Goal: Obtain resource: Download file/media

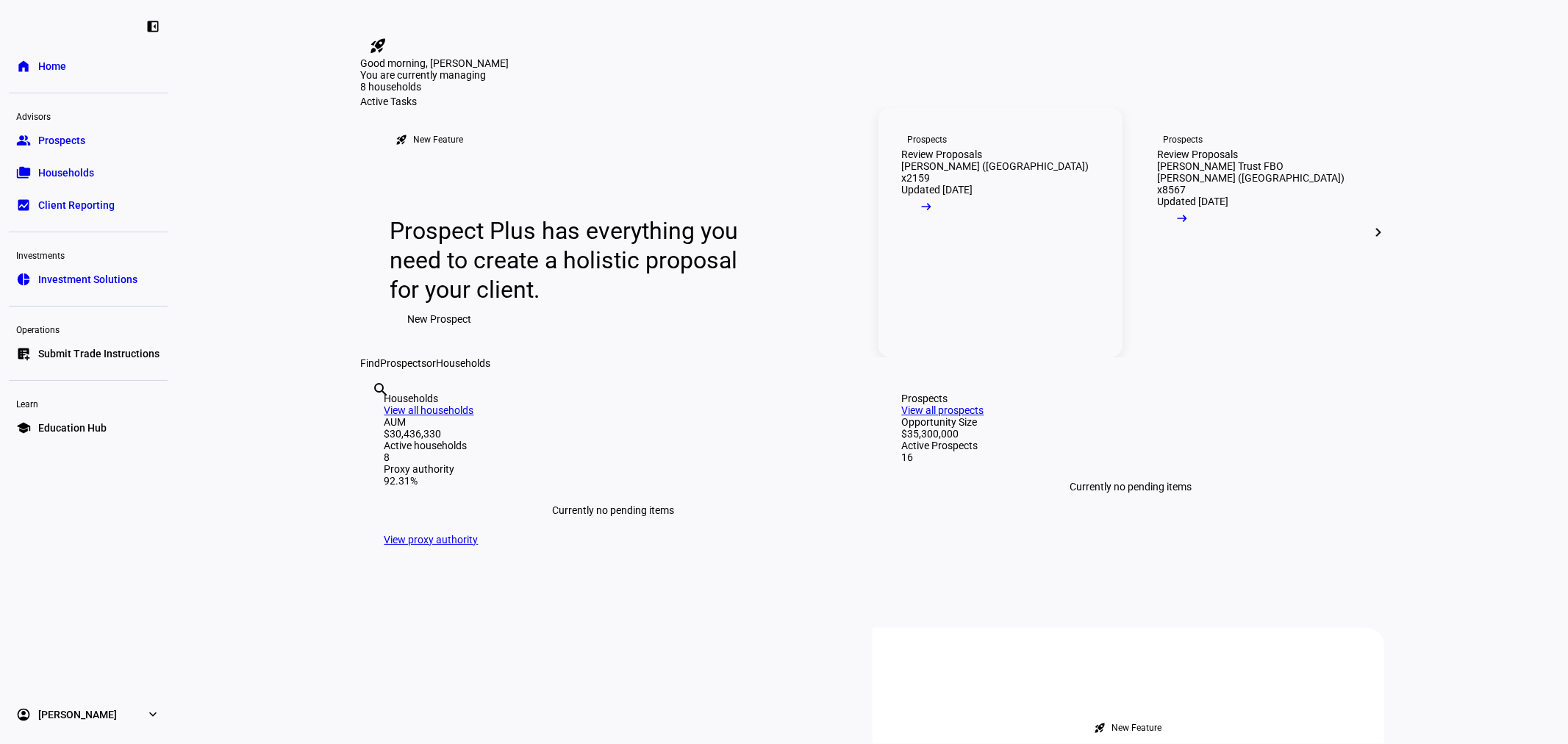
click at [924, 160] on div "Review Proposals" at bounding box center [942, 154] width 81 height 12
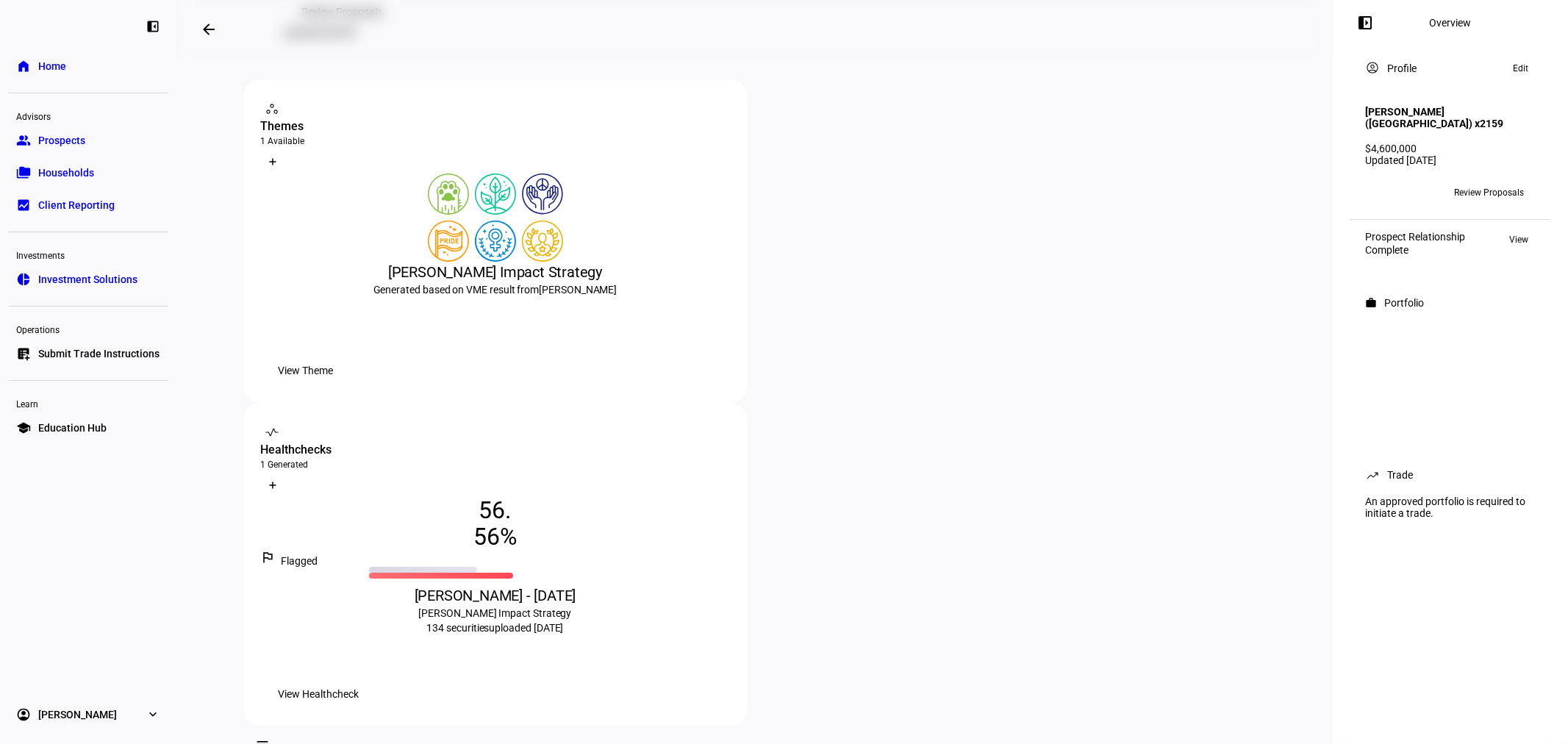
scroll to position [218, 0]
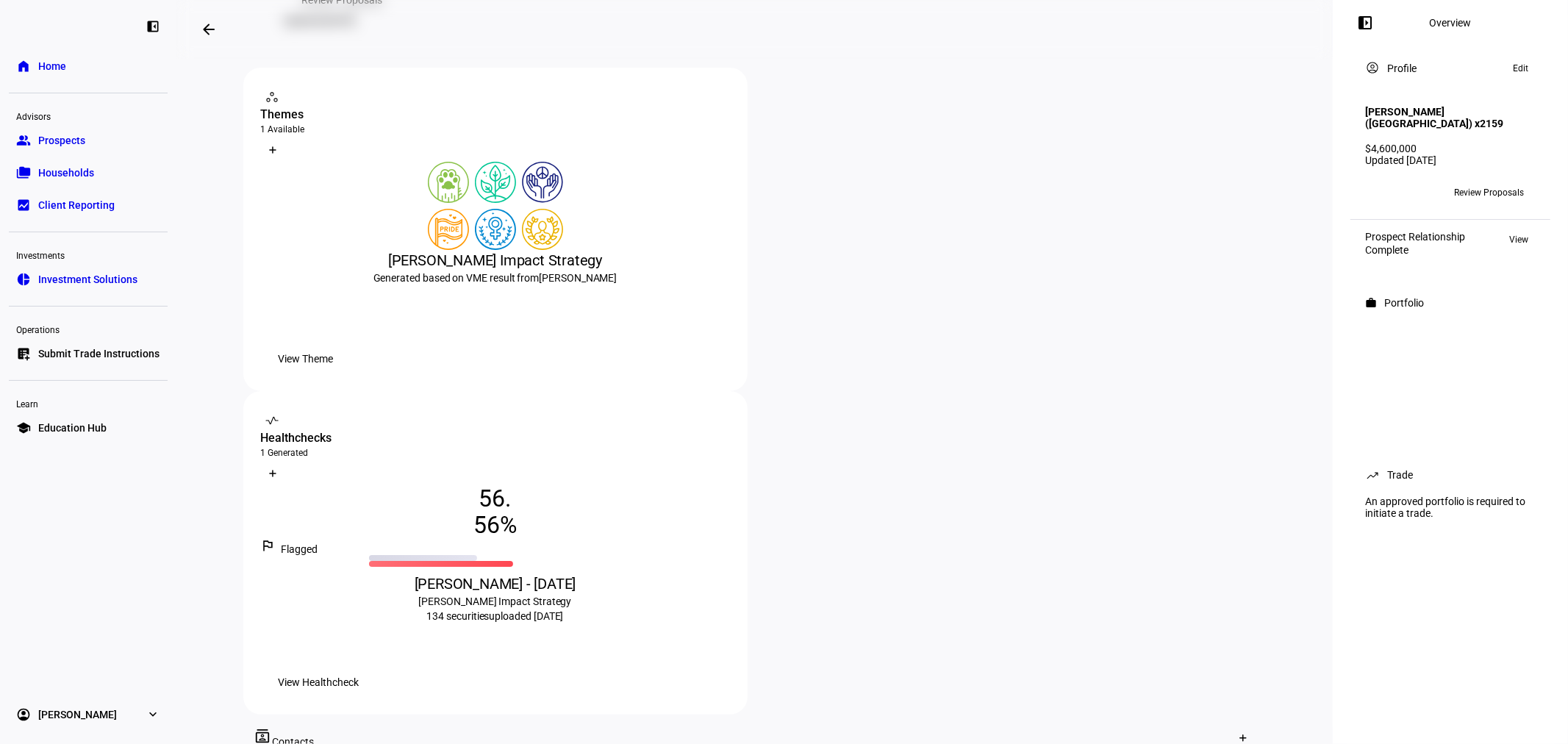
click at [334, 374] on span "View Theme" at bounding box center [306, 358] width 55 height 29
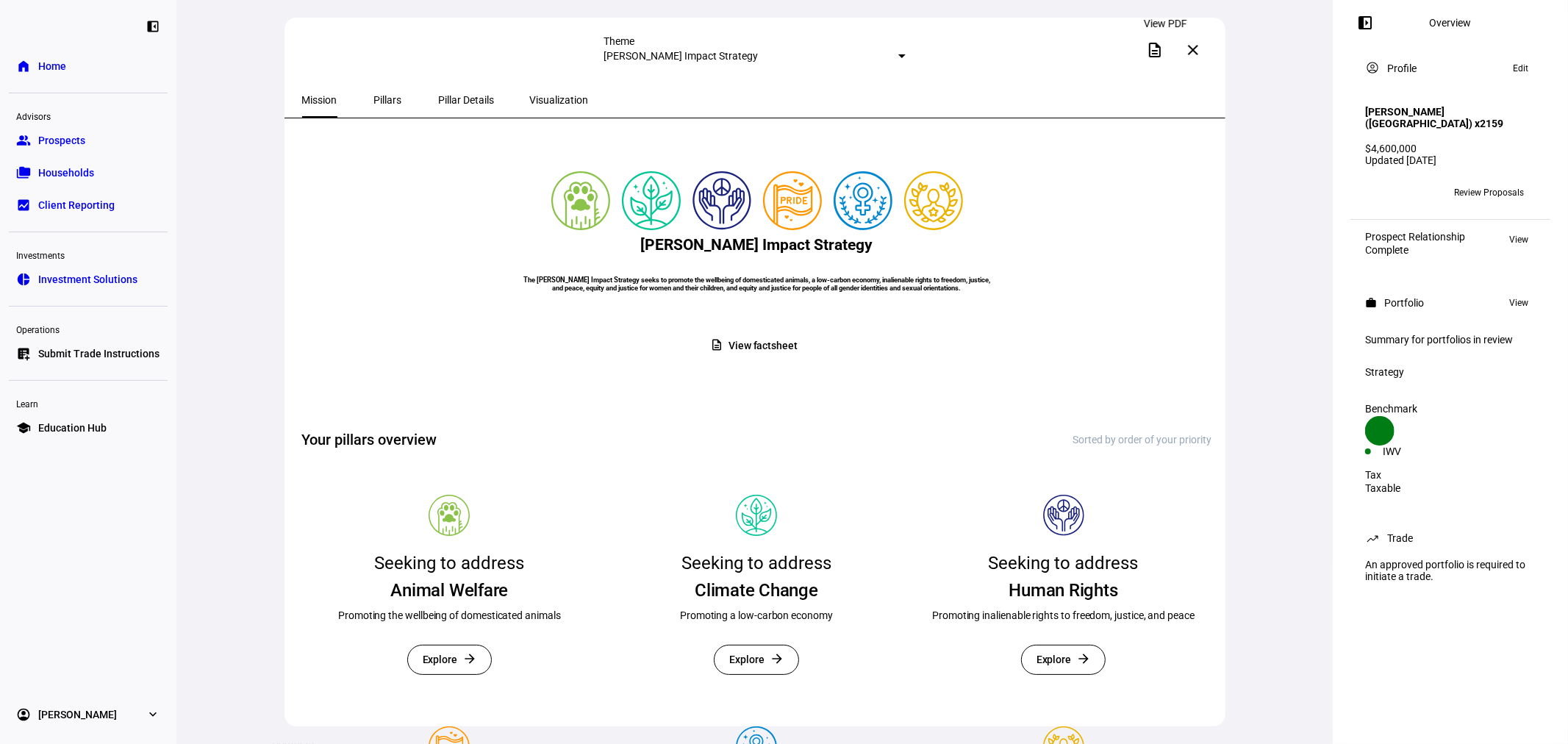
click at [1162, 49] on mat-icon "description" at bounding box center [1154, 50] width 17 height 17
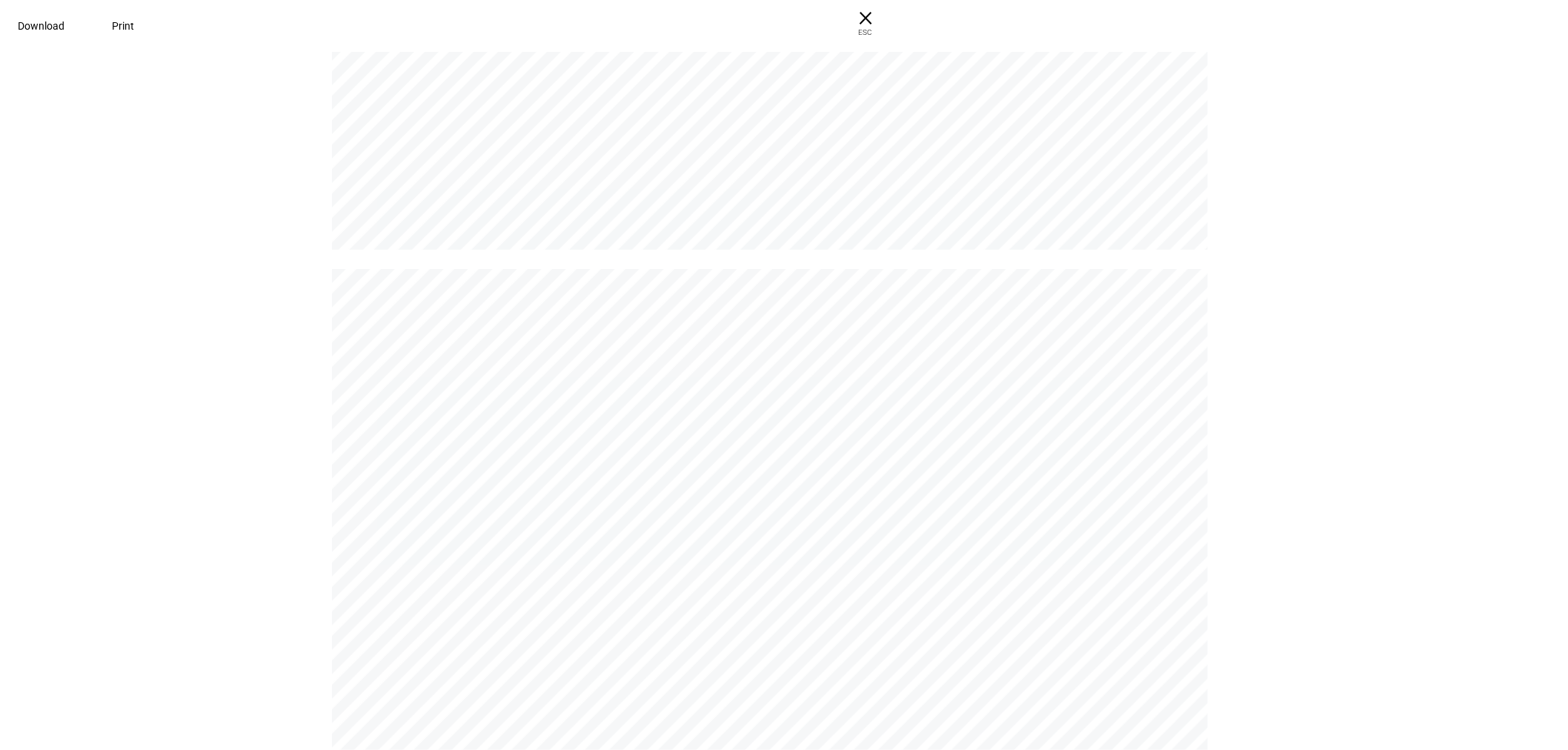
scroll to position [3512, 0]
click at [64, 29] on span "Download" at bounding box center [41, 26] width 47 height 12
click at [82, 21] on span at bounding box center [41, 26] width 82 height 35
